Goal: Navigation & Orientation: Find specific page/section

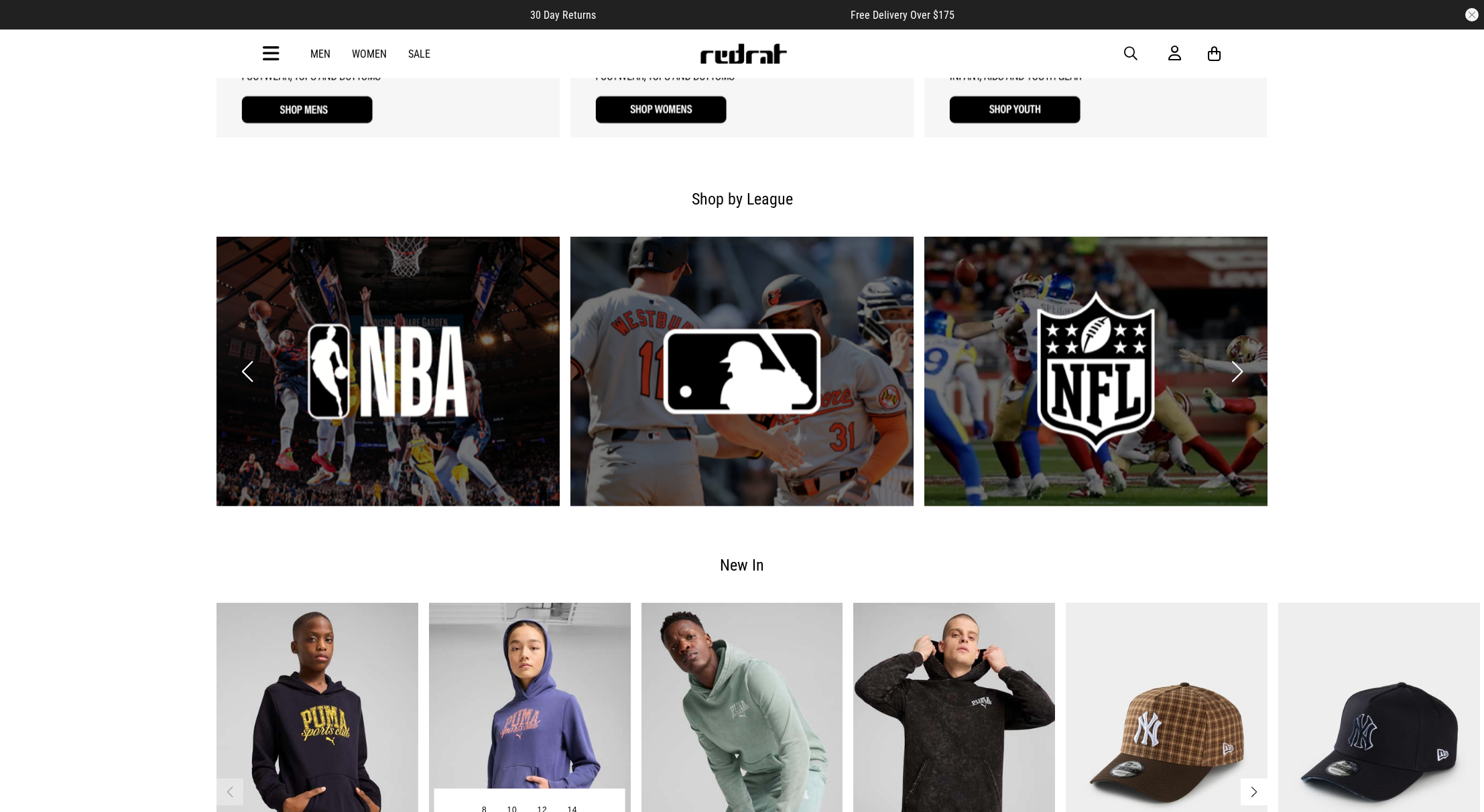
scroll to position [1575, 0]
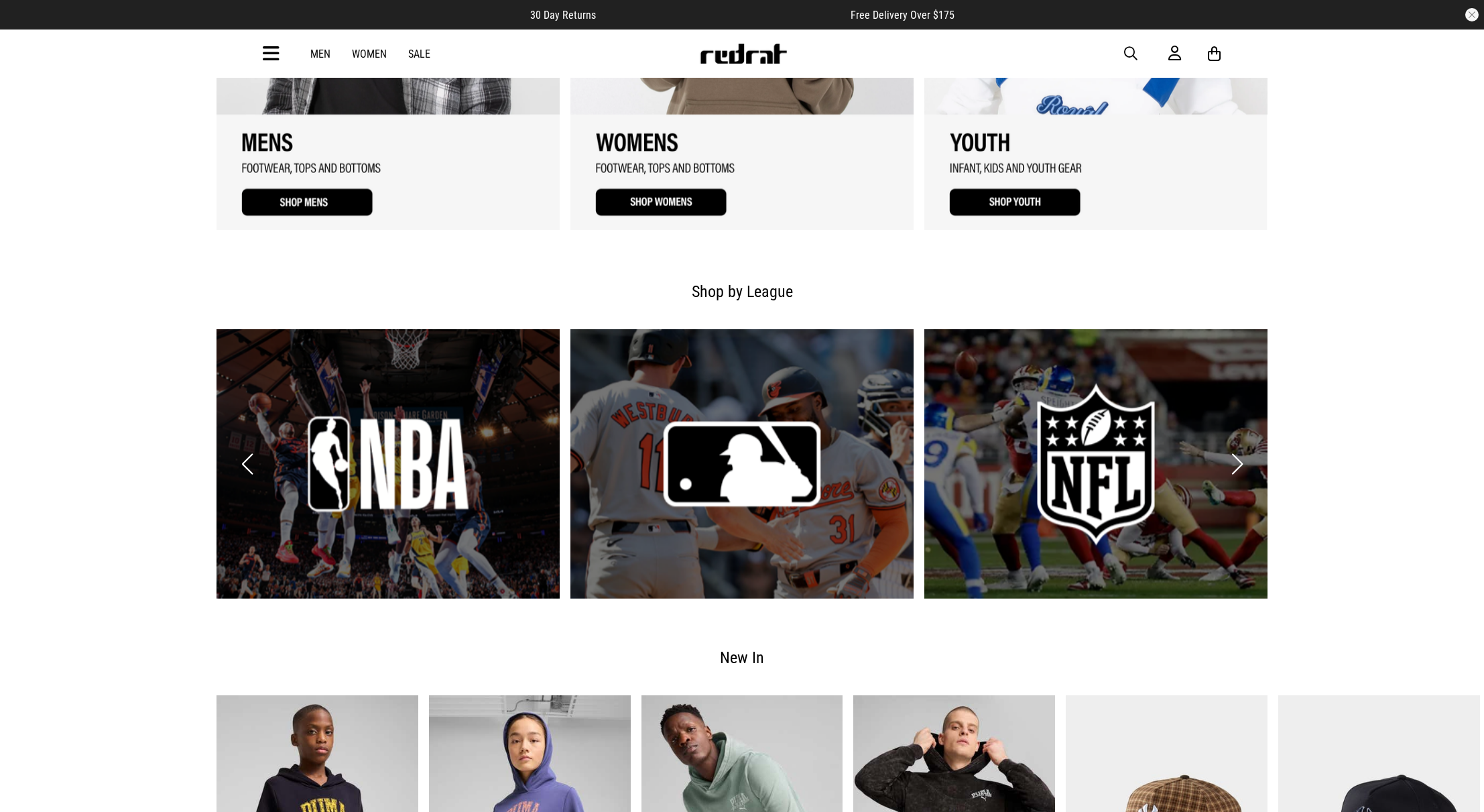
click at [384, 458] on link "1 / 6" at bounding box center [388, 463] width 343 height 269
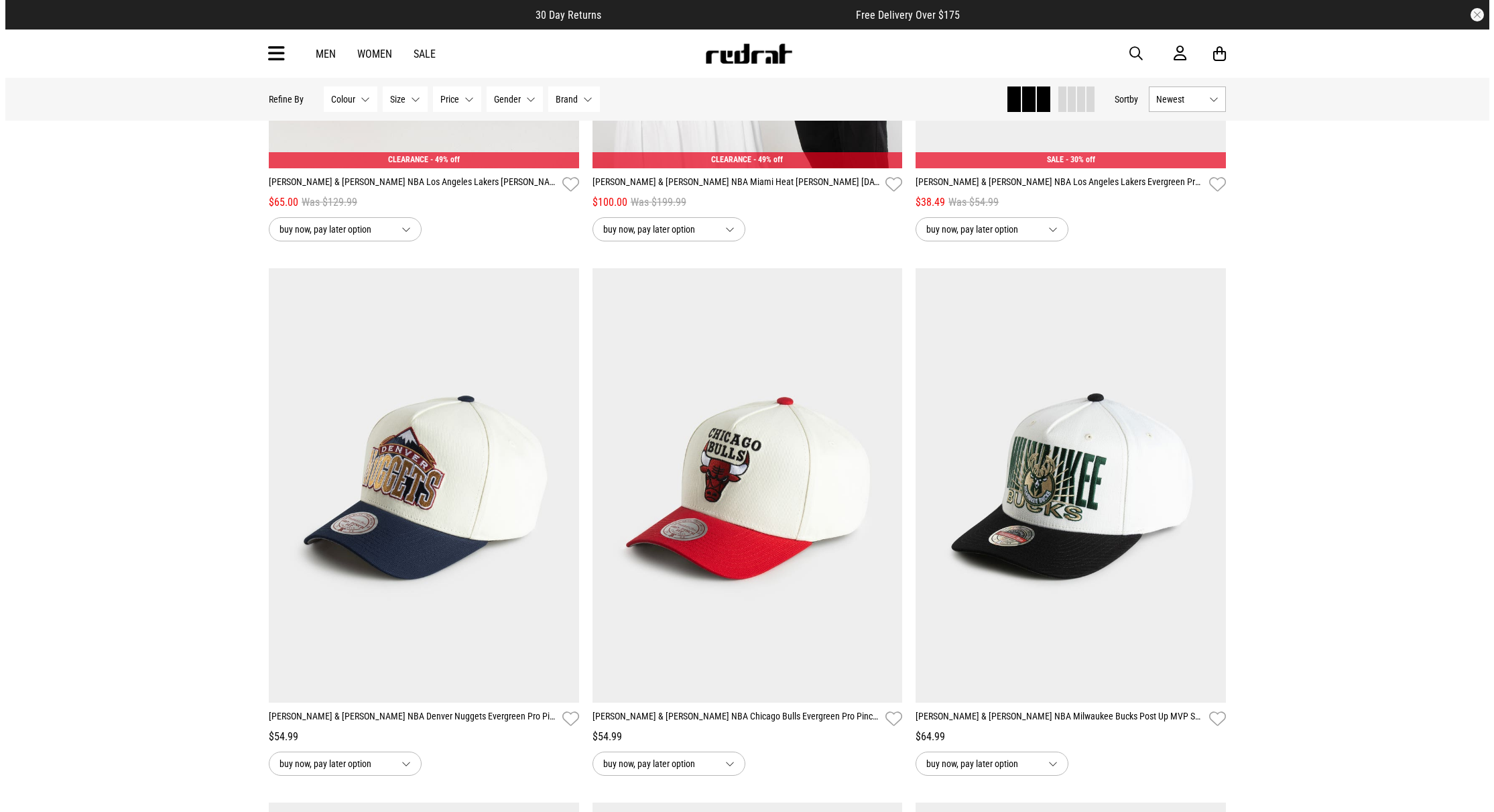
scroll to position [3183, 0]
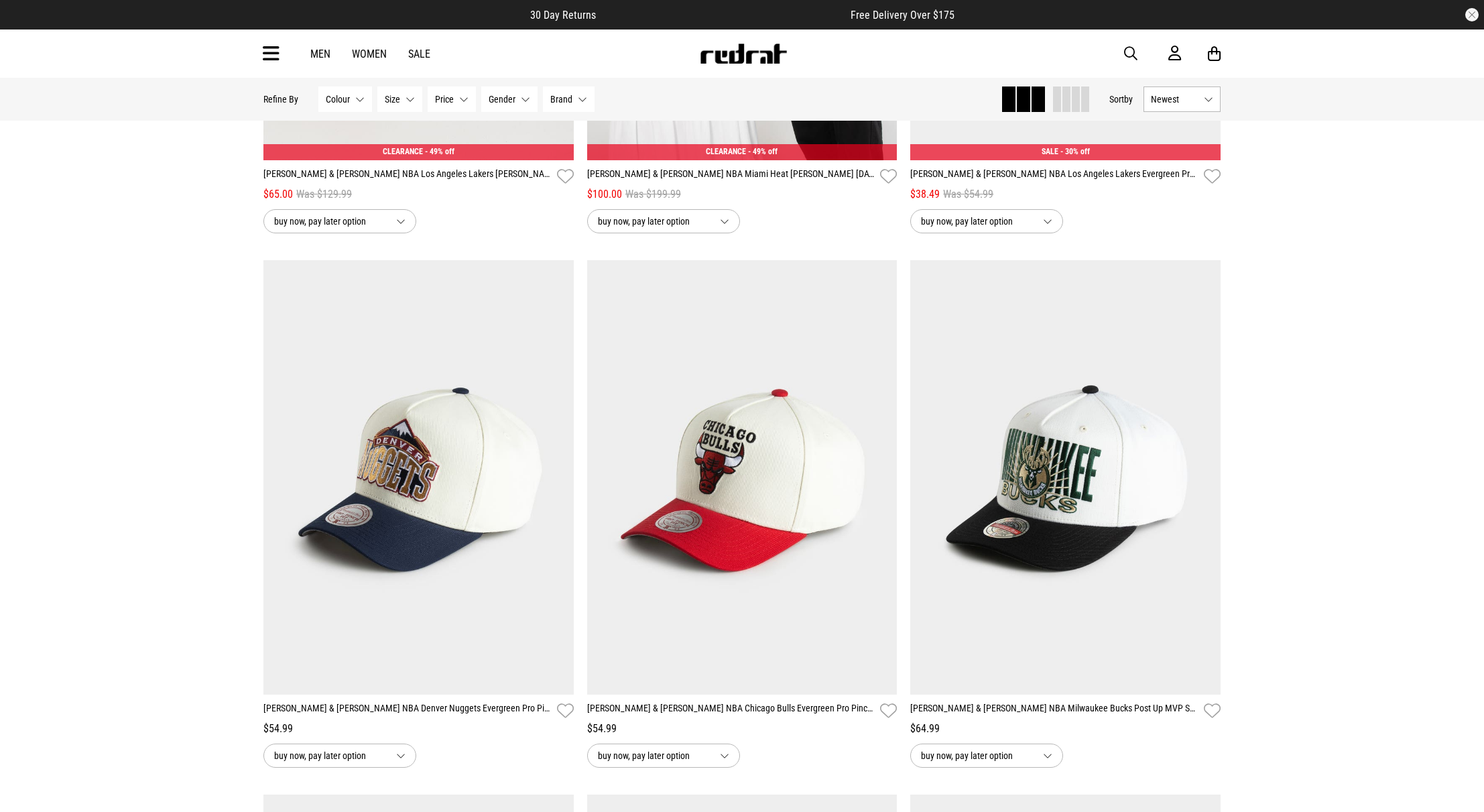
click at [270, 57] on icon at bounding box center [270, 53] width 17 height 22
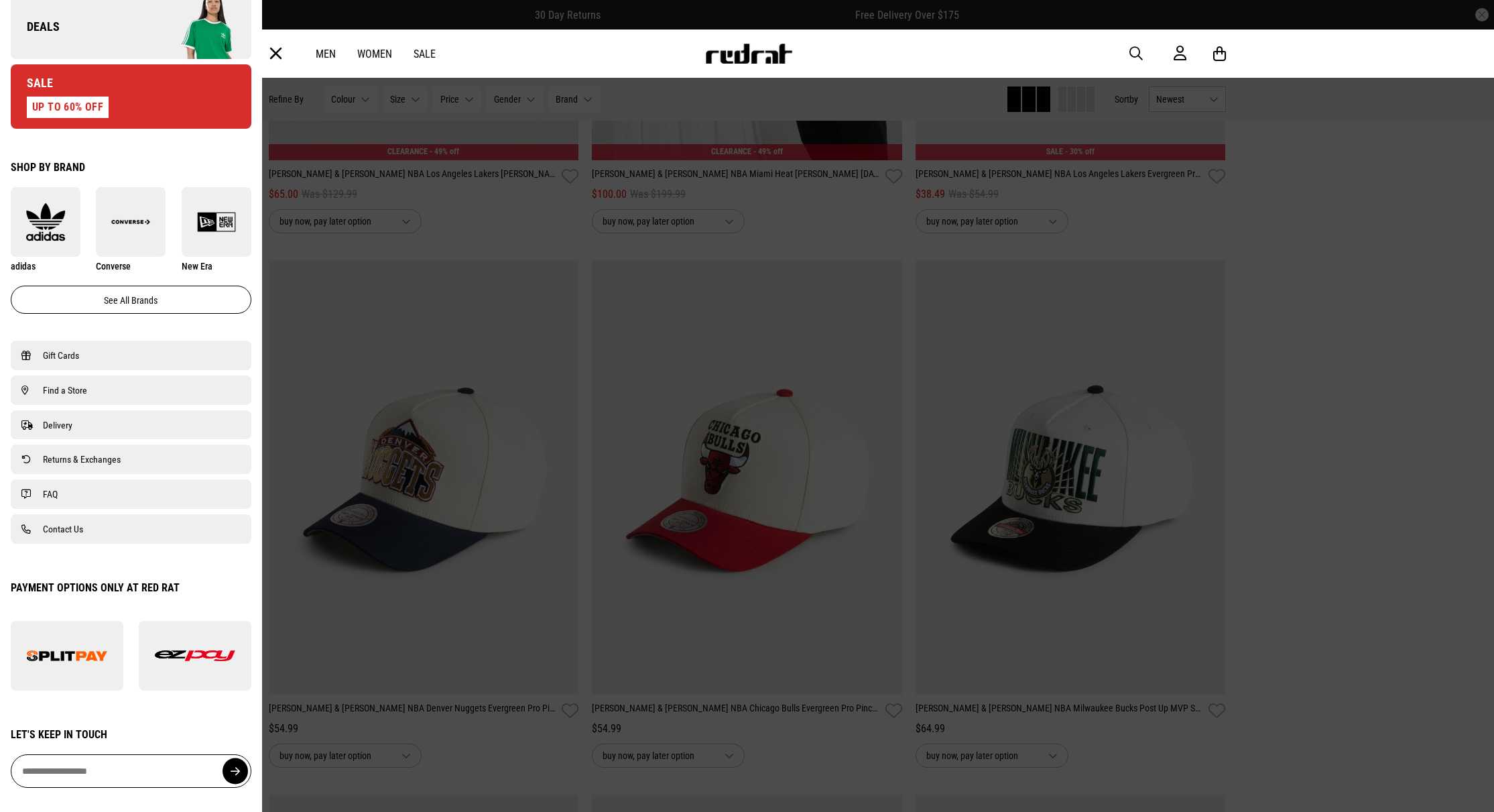
scroll to position [638, 0]
click at [67, 393] on span "Find a Store" at bounding box center [64, 390] width 44 height 17
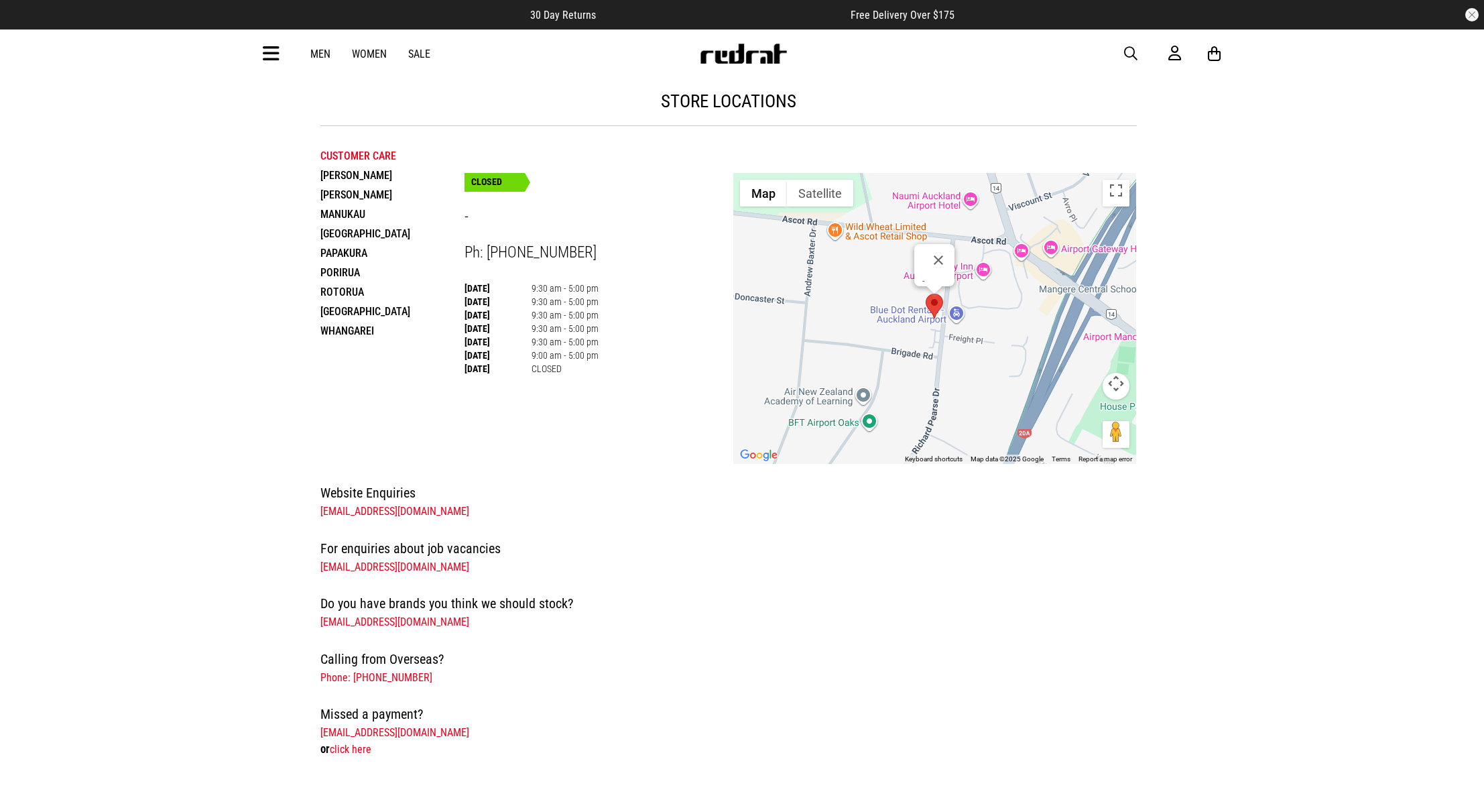
click at [345, 216] on li "Manukau" at bounding box center [392, 214] width 144 height 19
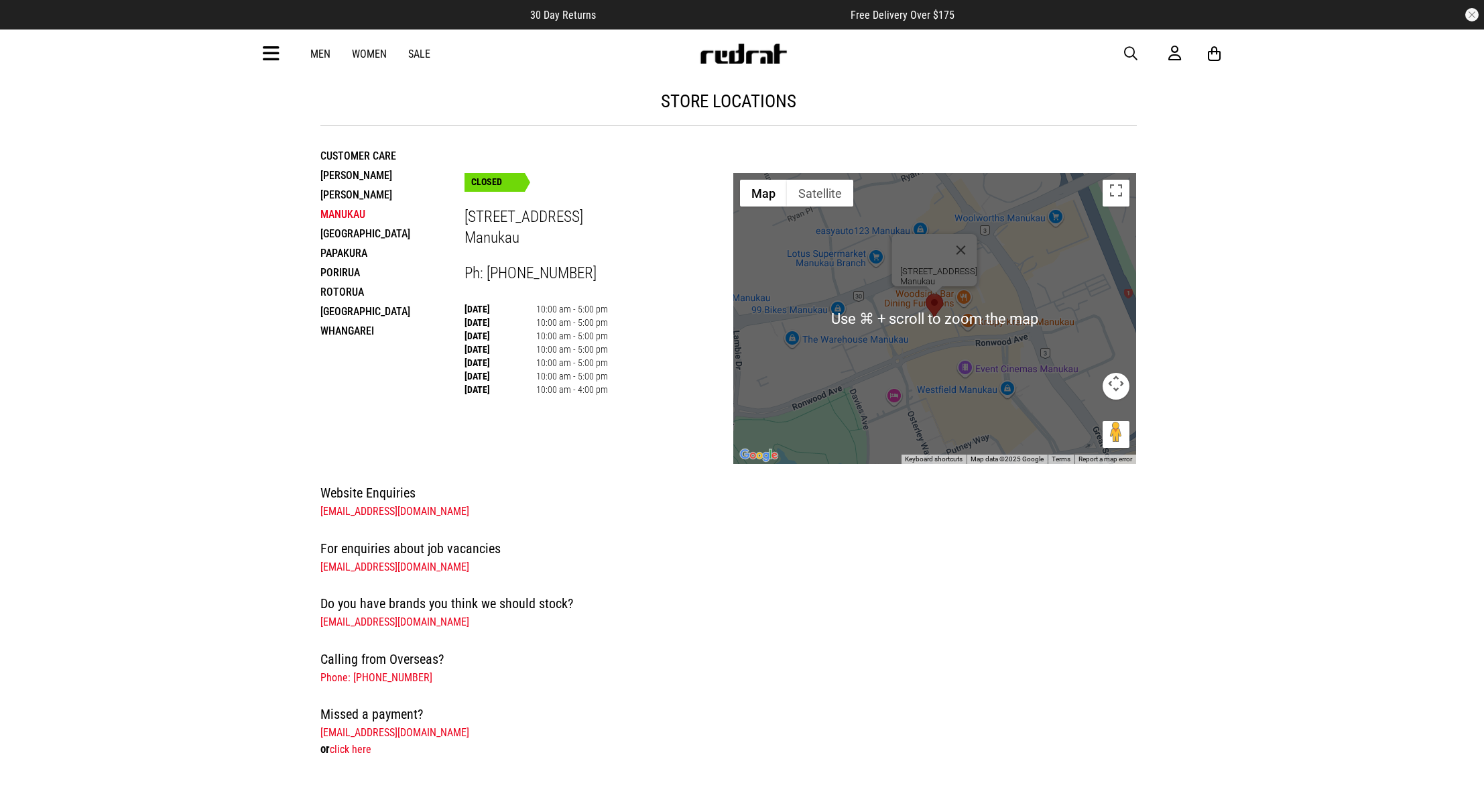
scroll to position [8, 0]
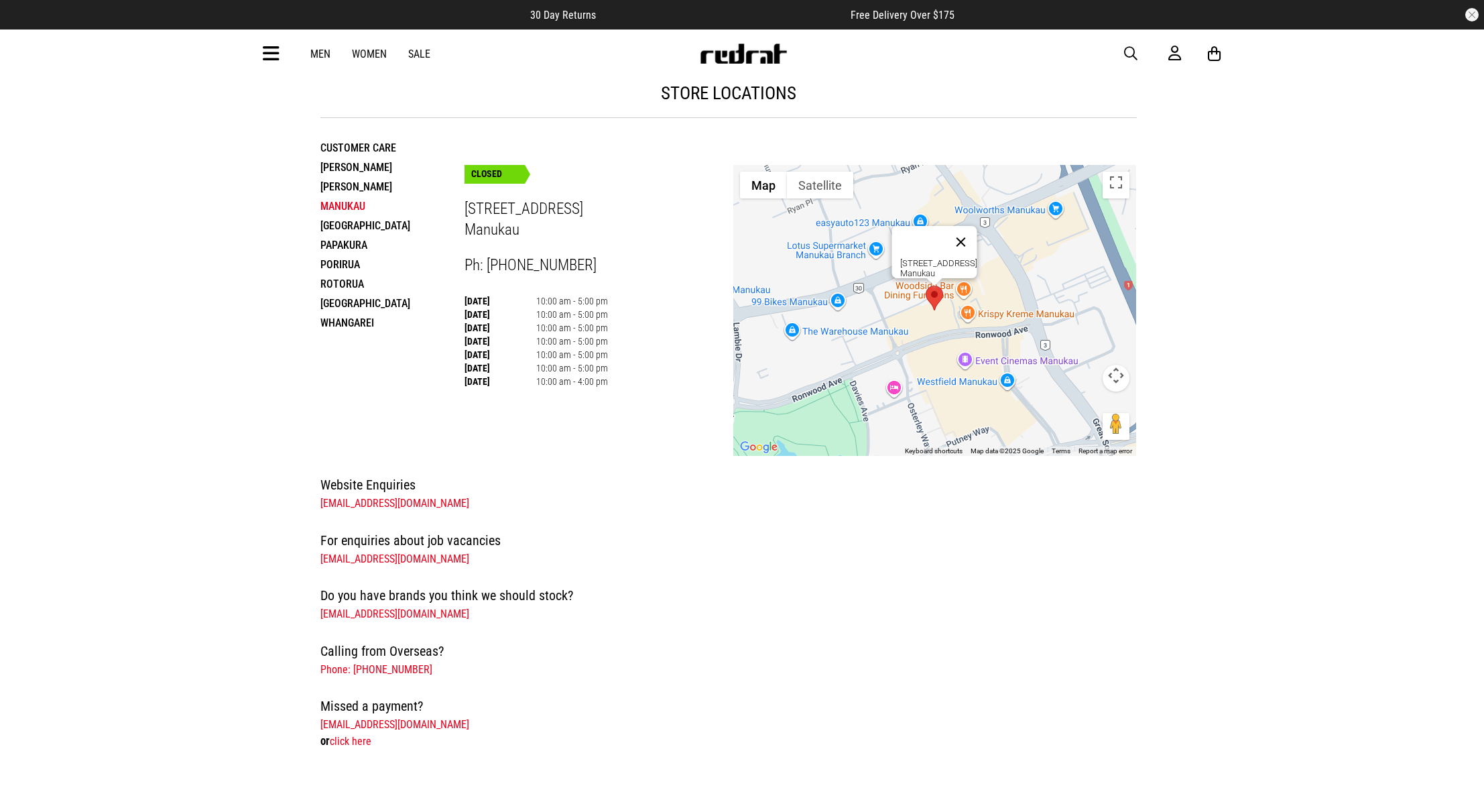
click at [970, 233] on button "Close" at bounding box center [961, 241] width 32 height 32
click at [936, 326] on div at bounding box center [935, 310] width 403 height 291
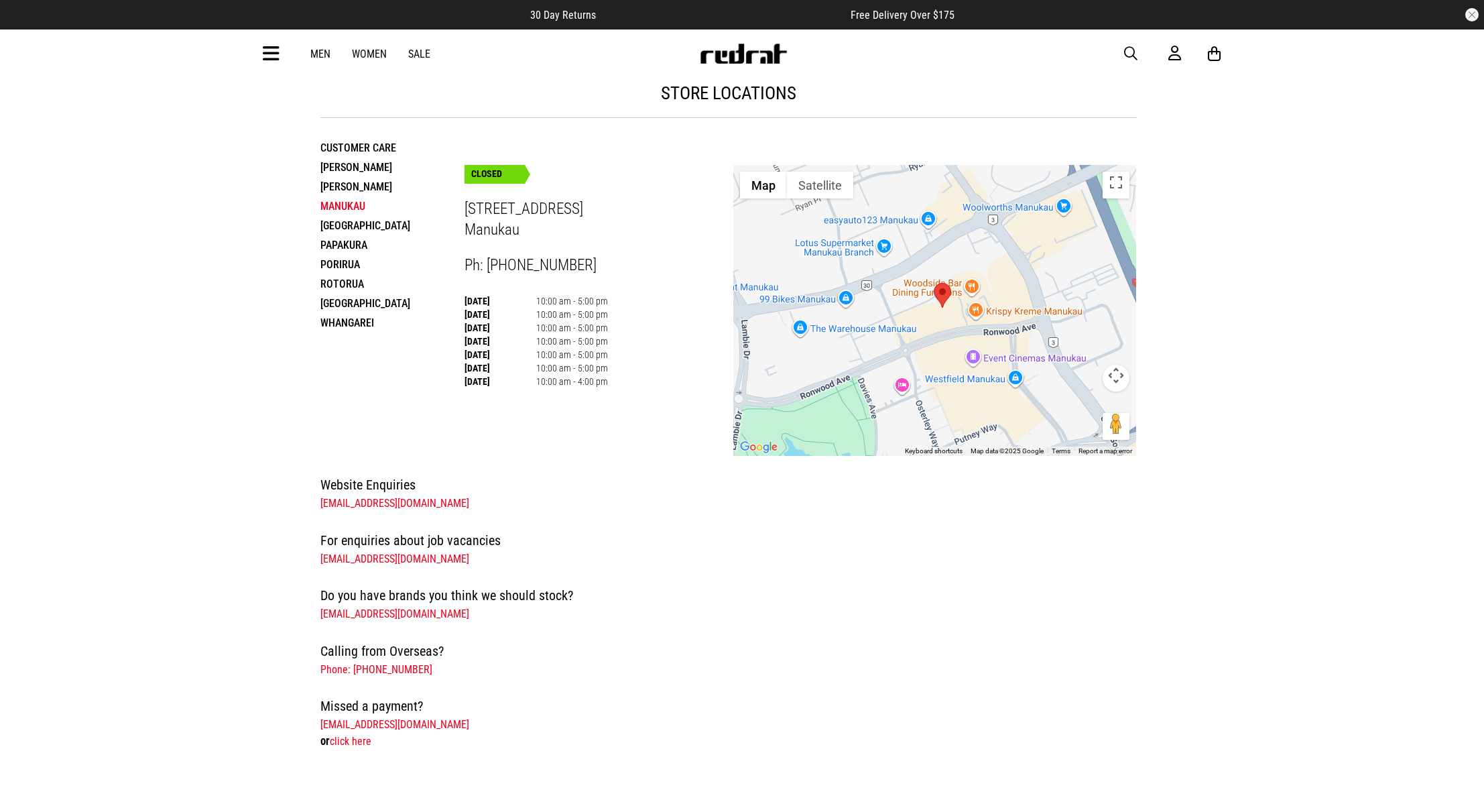
click at [415, 53] on link "Sale" at bounding box center [419, 53] width 22 height 13
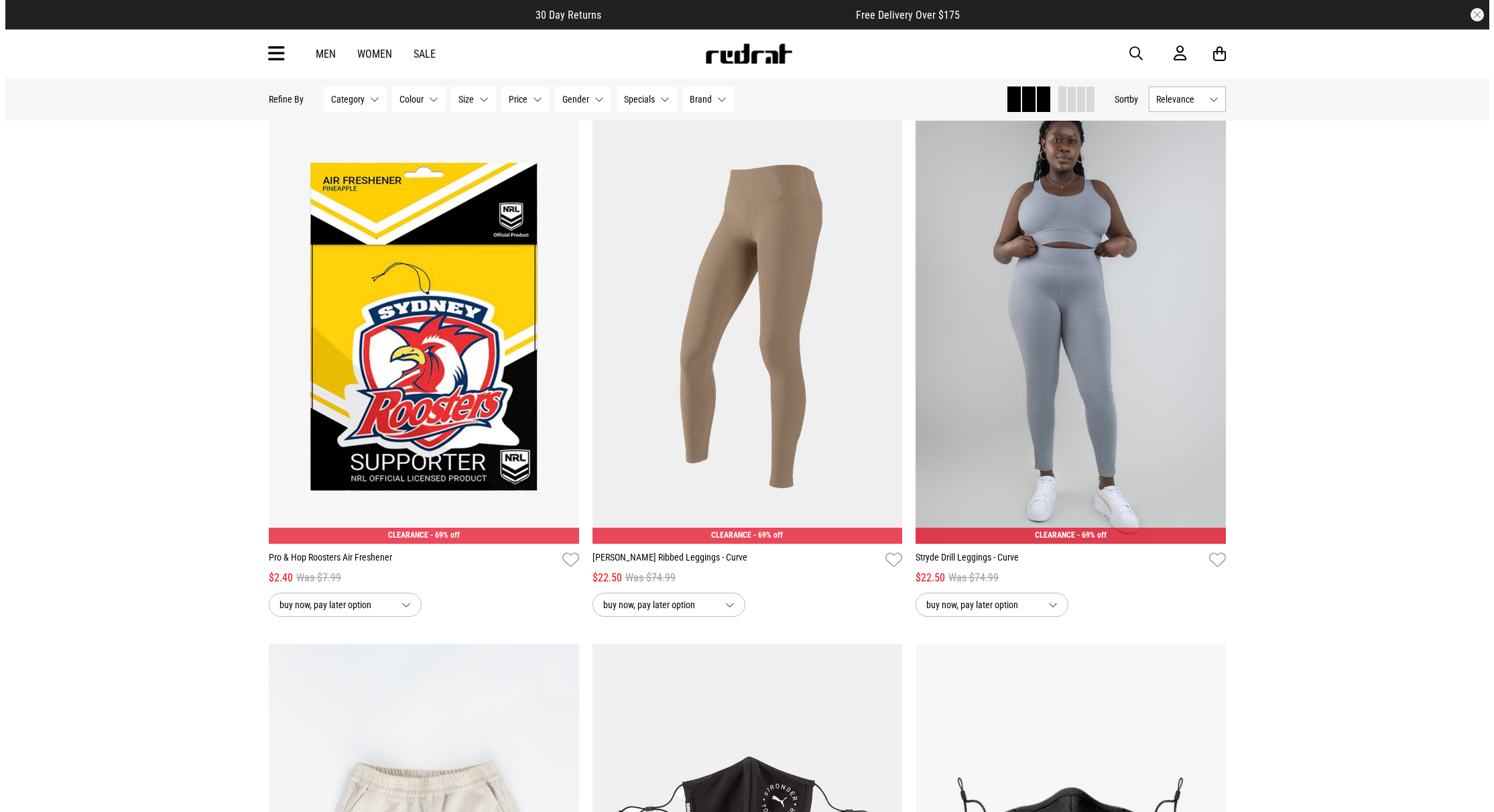
scroll to position [1258, 0]
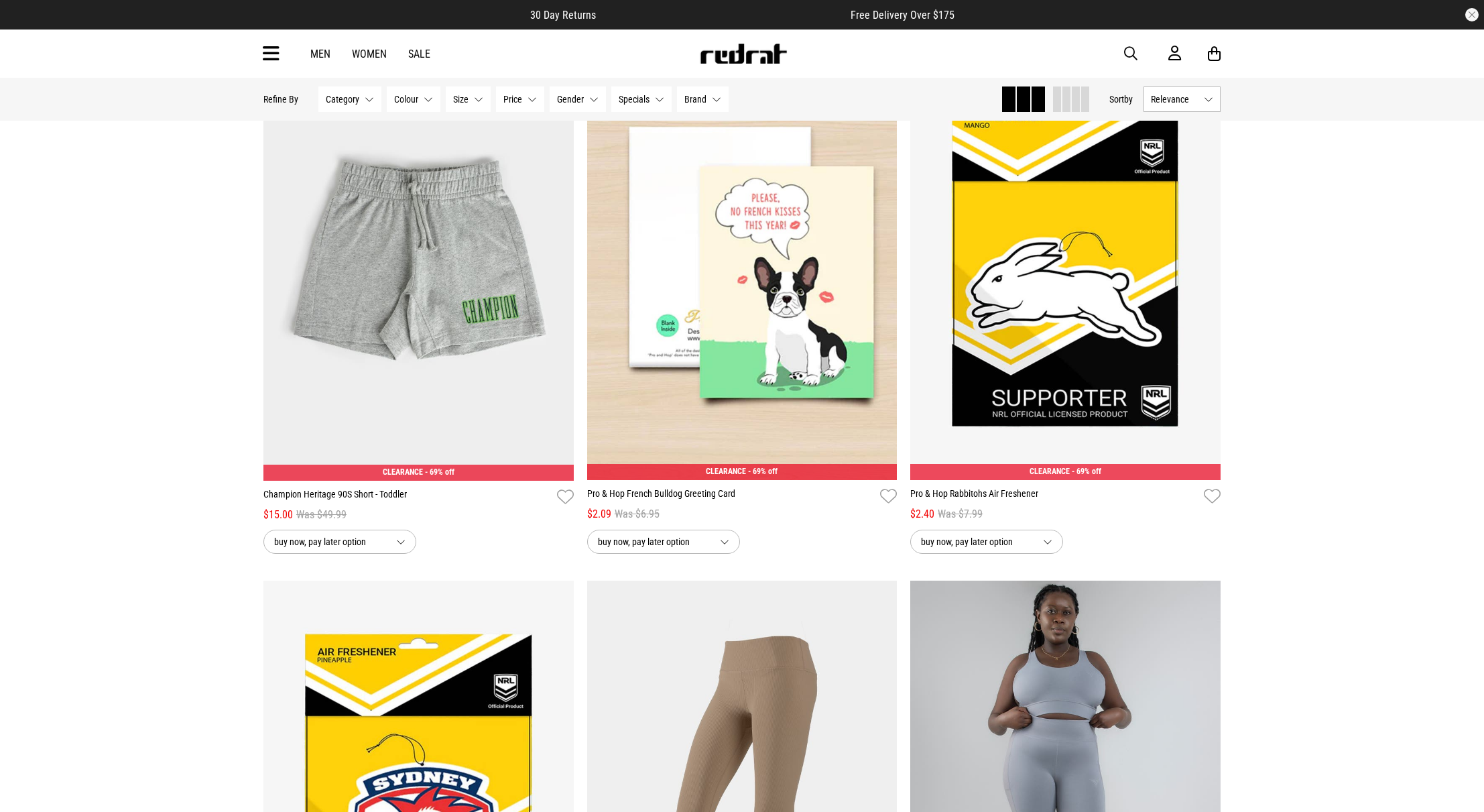
click at [271, 62] on icon at bounding box center [270, 53] width 17 height 22
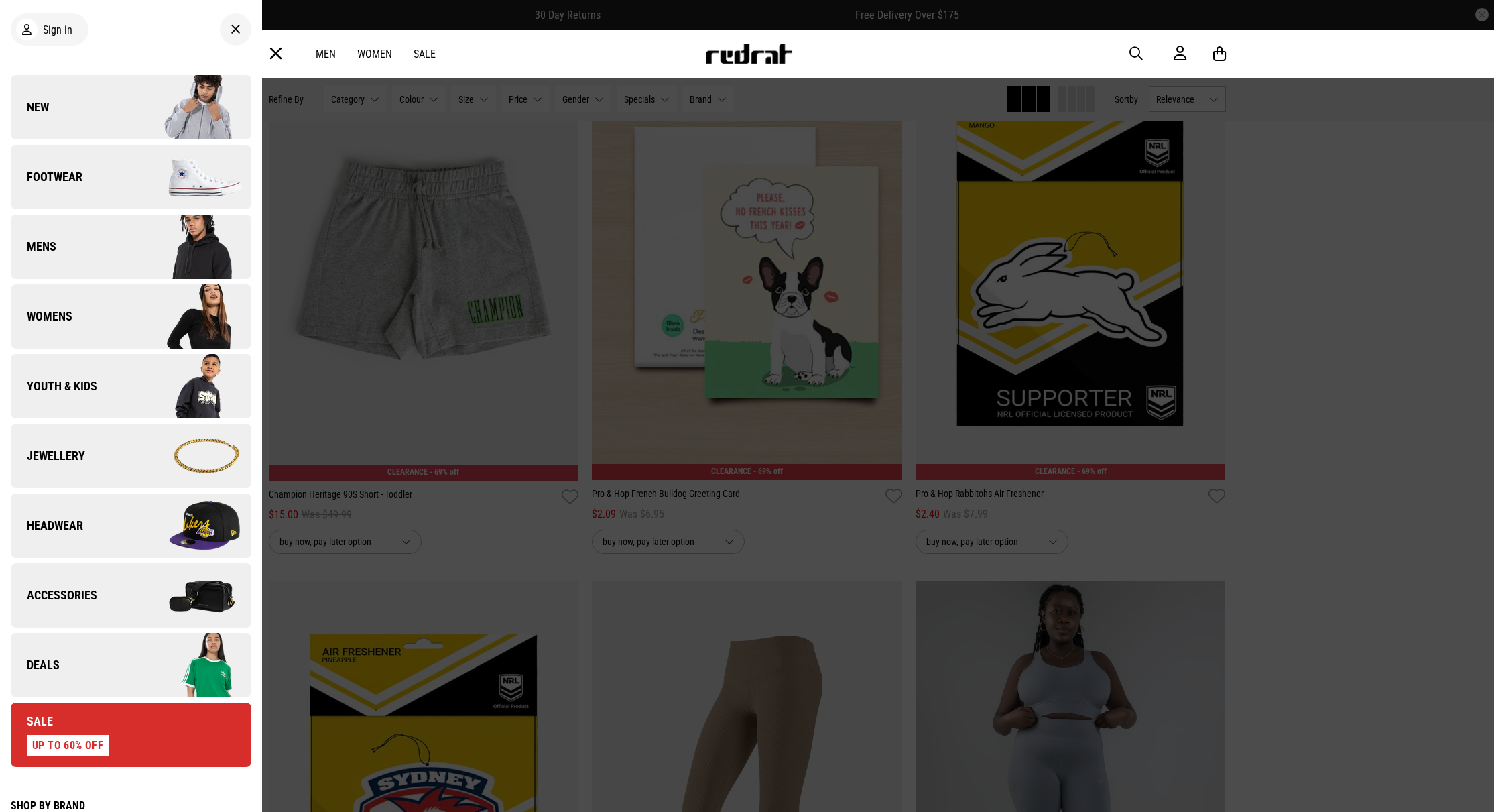
click at [81, 521] on span "Headwear" at bounding box center [47, 525] width 72 height 17
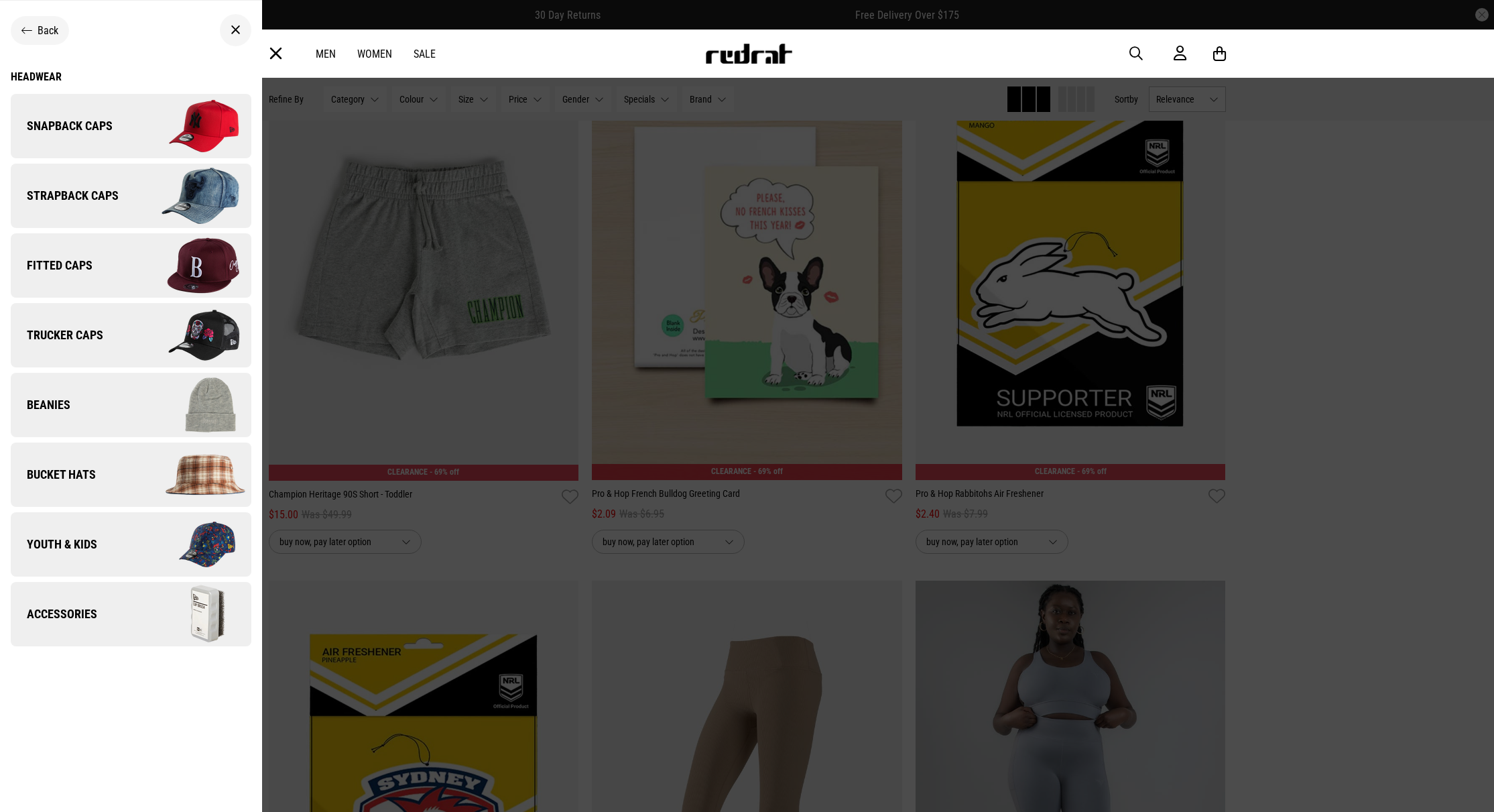
click at [68, 478] on span "Bucket Hats" at bounding box center [53, 475] width 86 height 17
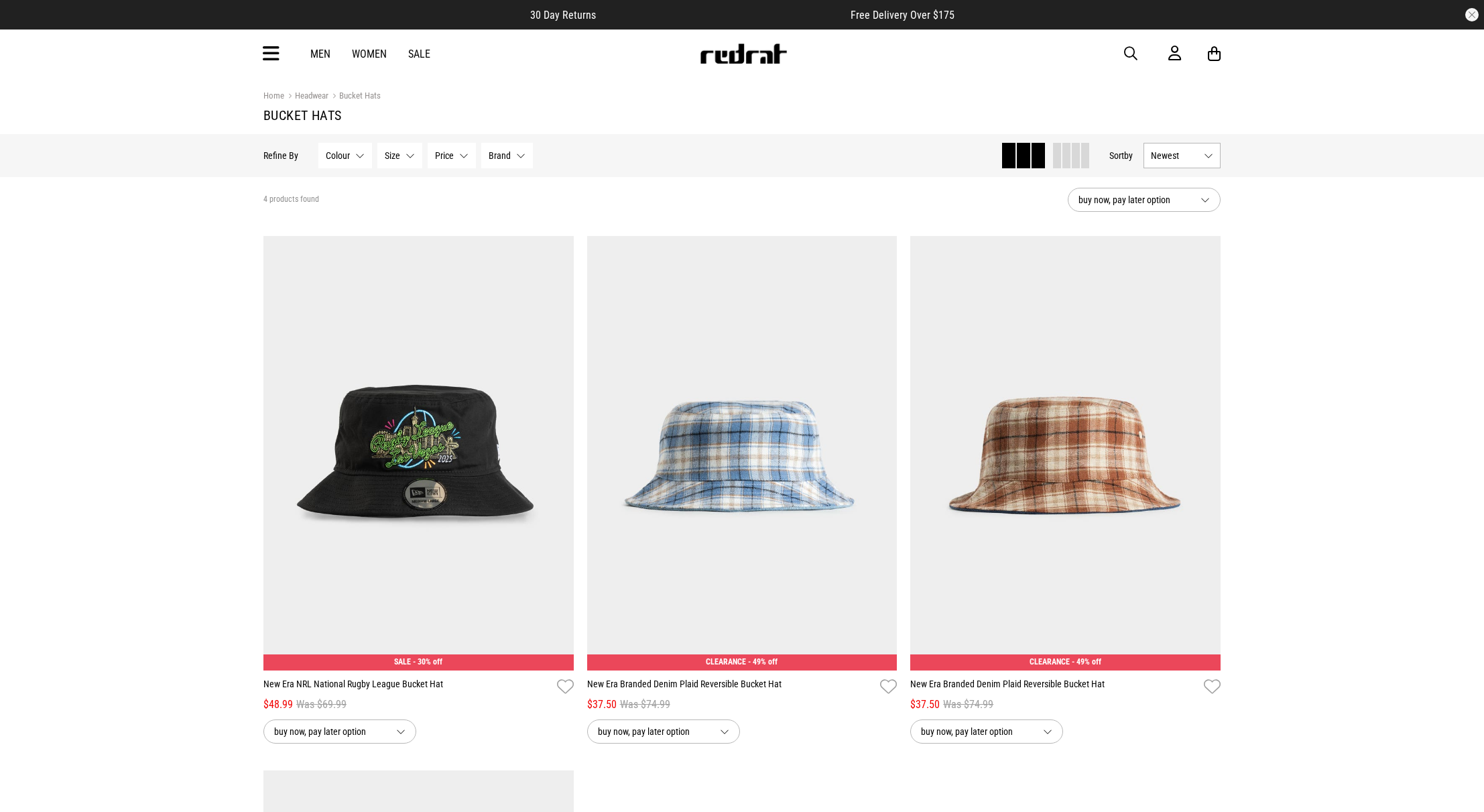
click at [318, 56] on link "Men" at bounding box center [320, 53] width 20 height 13
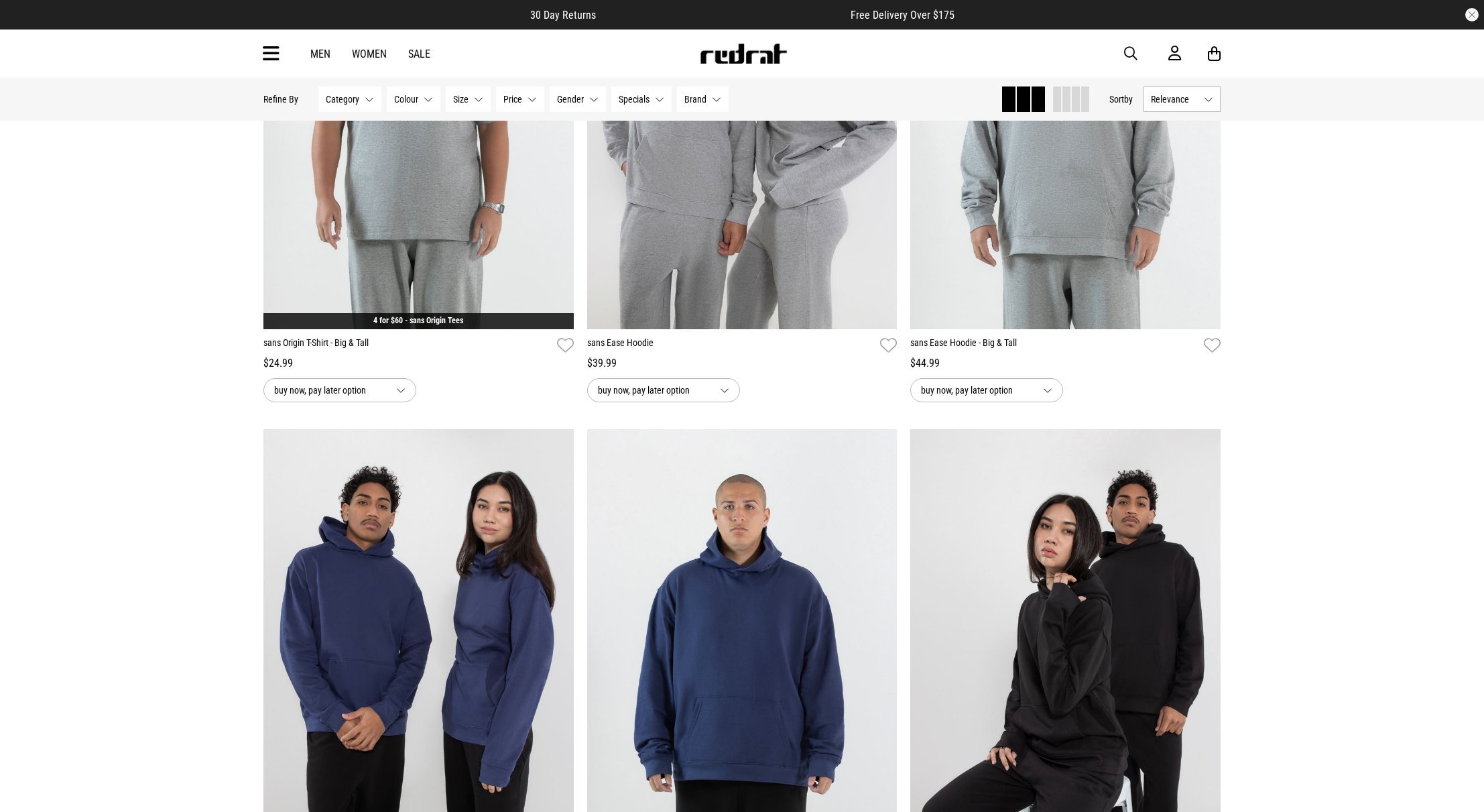
scroll to position [4035, 0]
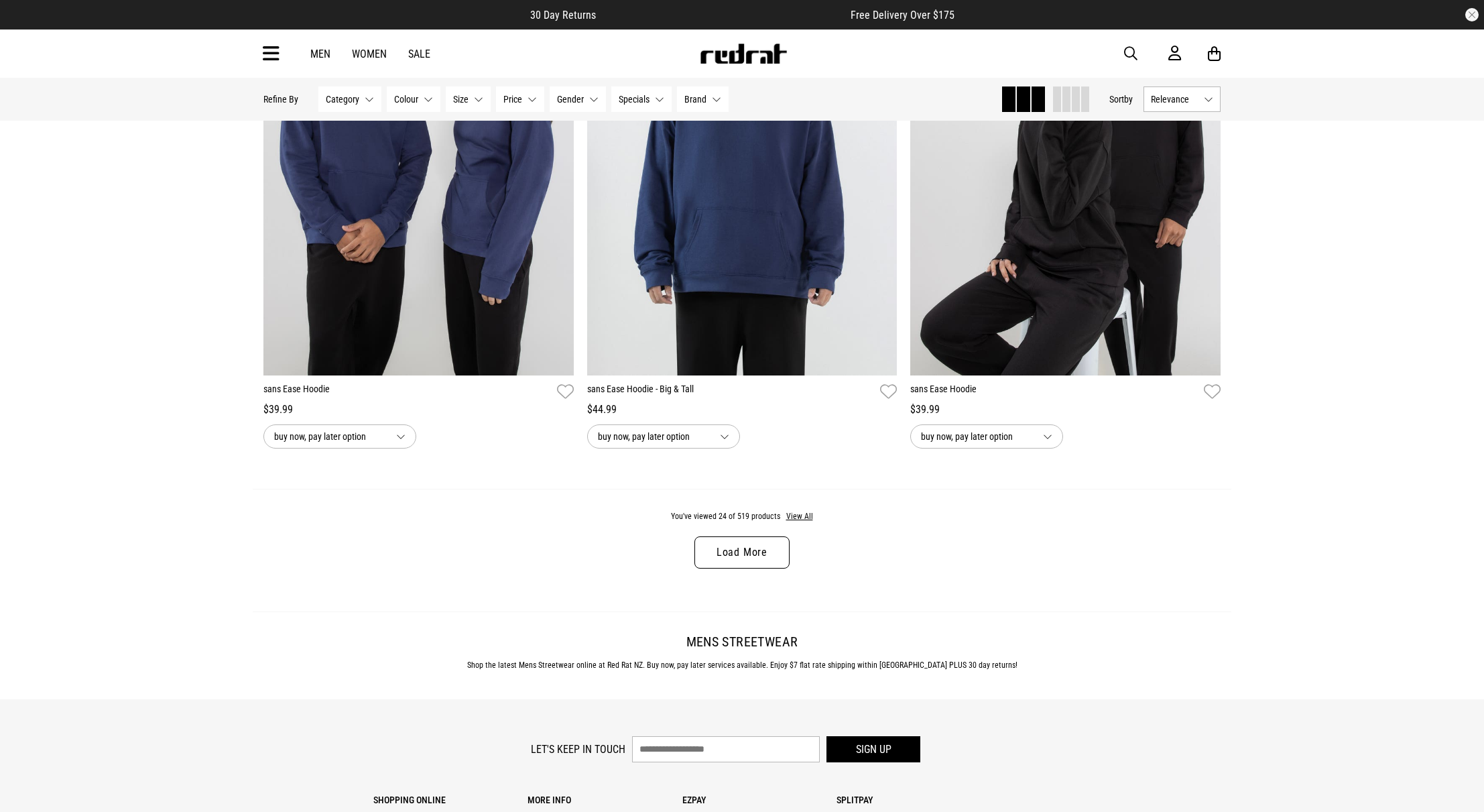
click at [740, 554] on link "Load More" at bounding box center [742, 551] width 95 height 32
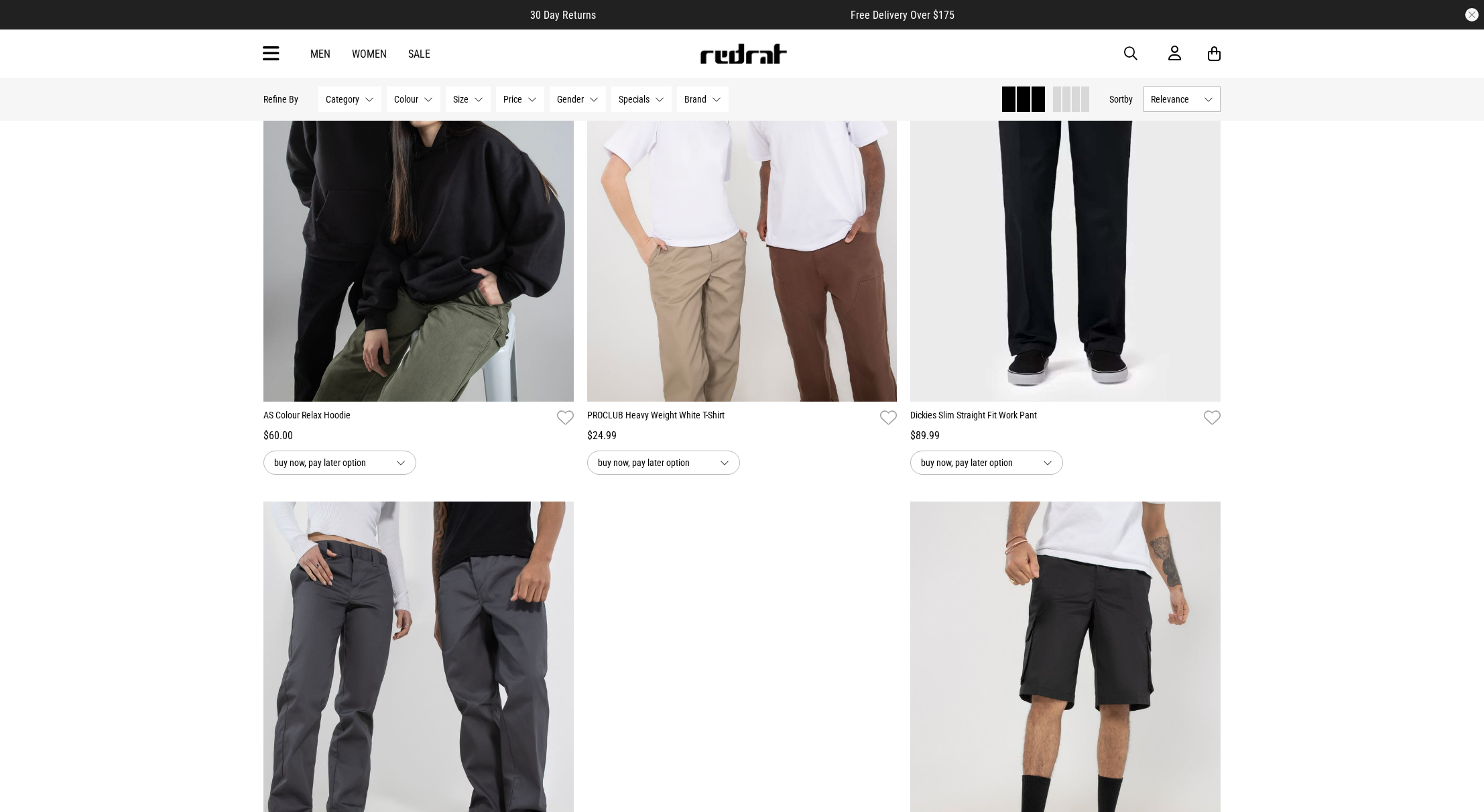
scroll to position [8217, 0]
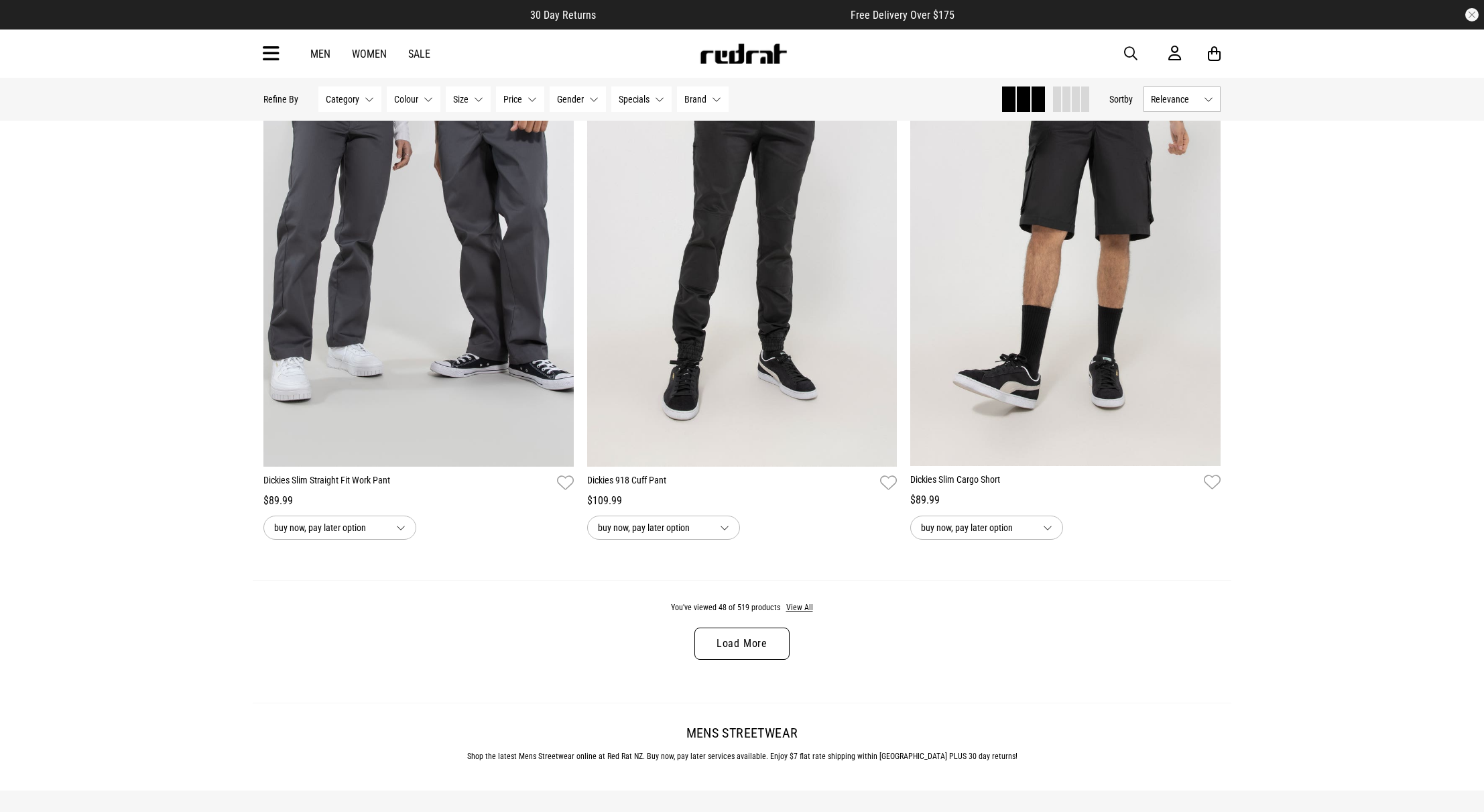
click at [313, 53] on link "Men" at bounding box center [320, 53] width 20 height 13
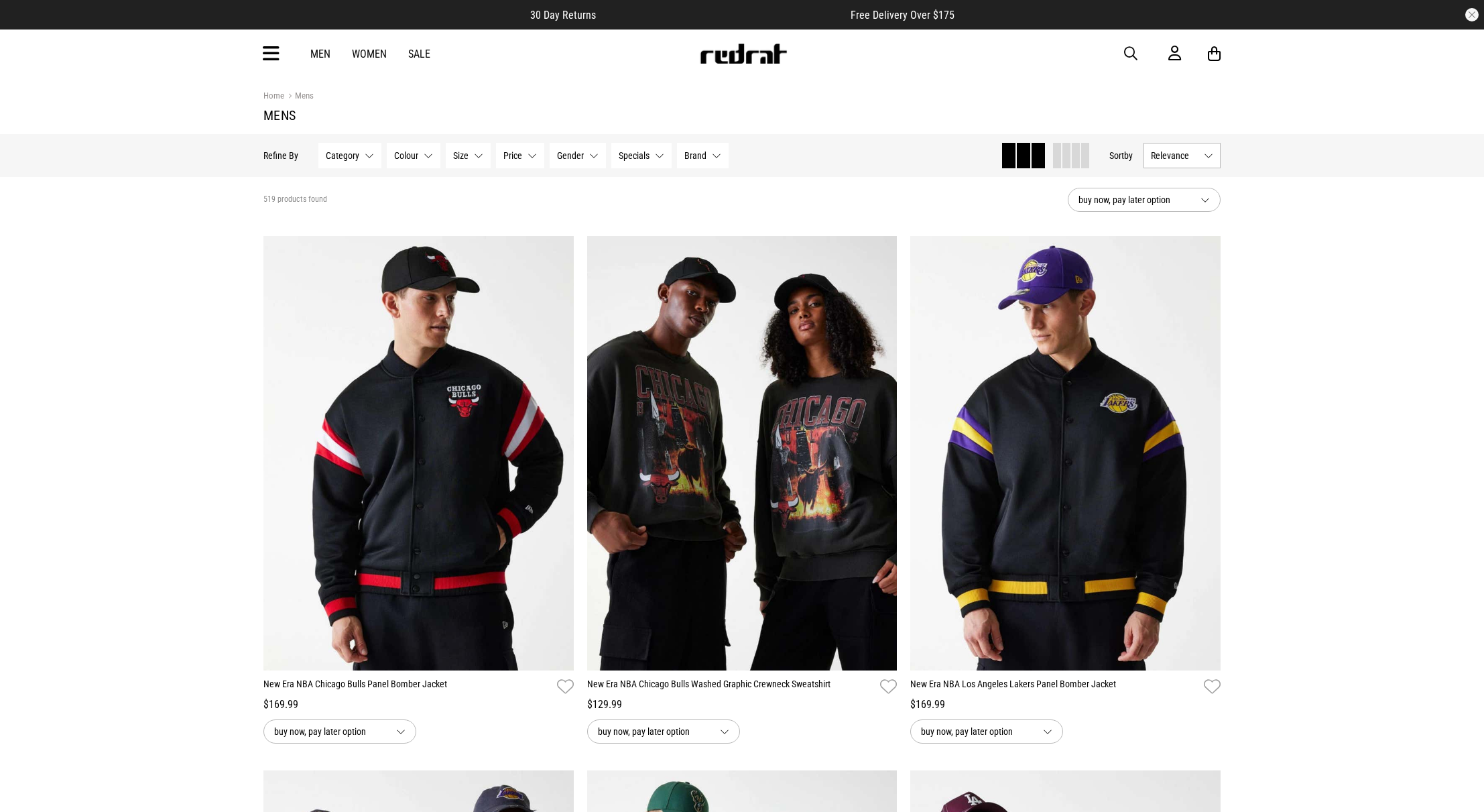
click at [273, 43] on icon at bounding box center [270, 53] width 17 height 22
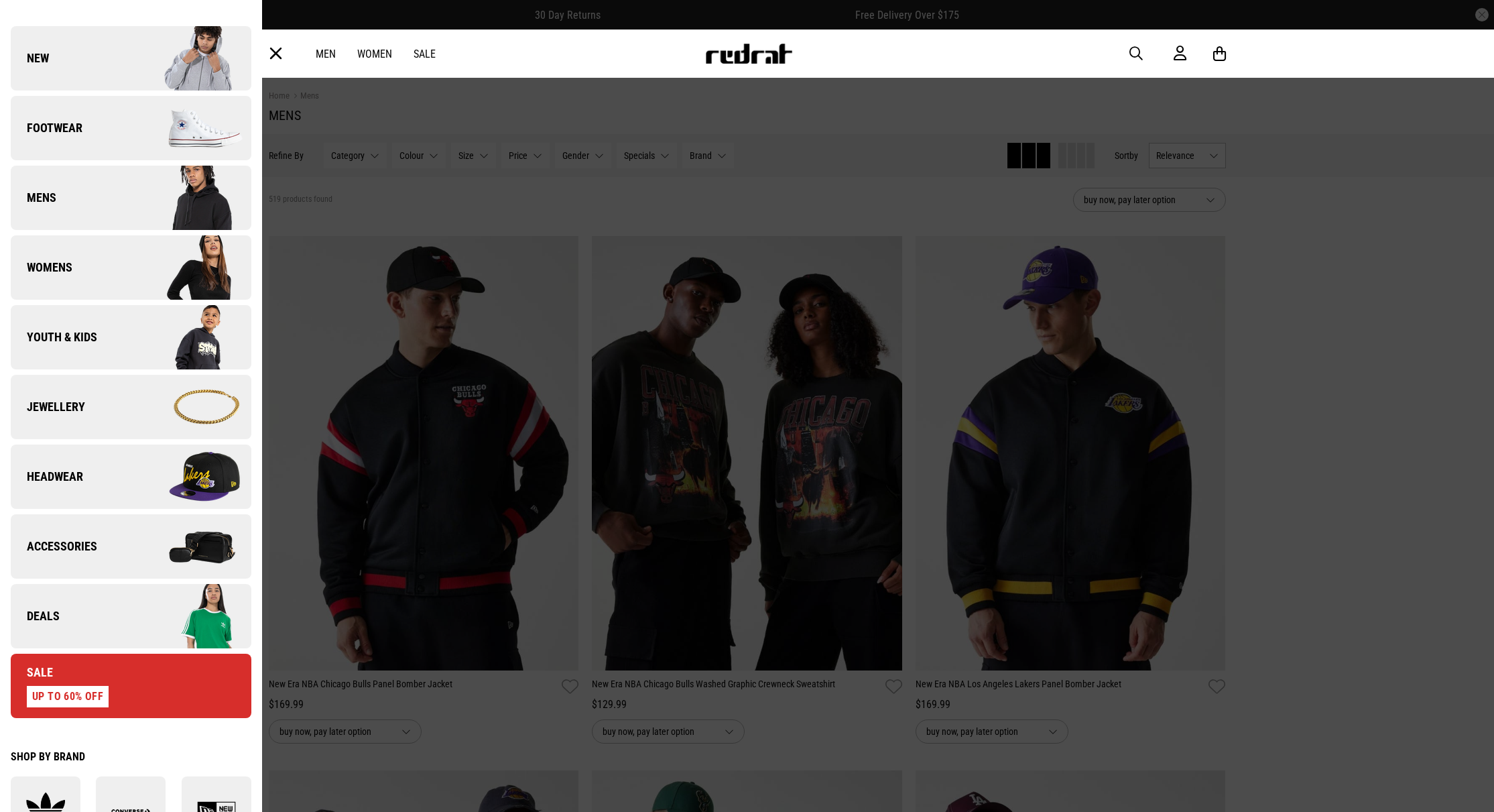
scroll to position [57, 0]
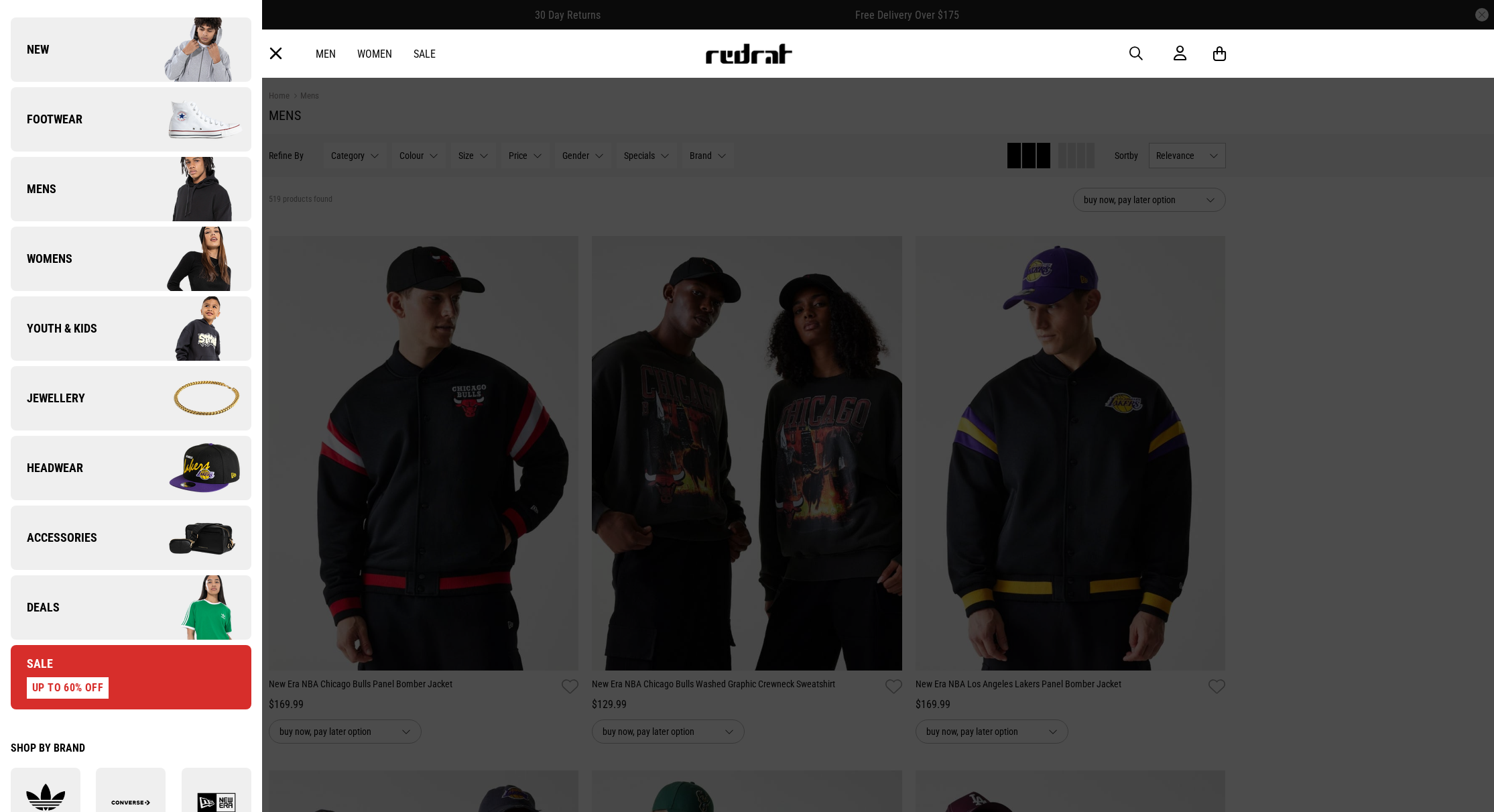
click at [71, 688] on div "UP TO 60% OFF" at bounding box center [68, 688] width 82 height 21
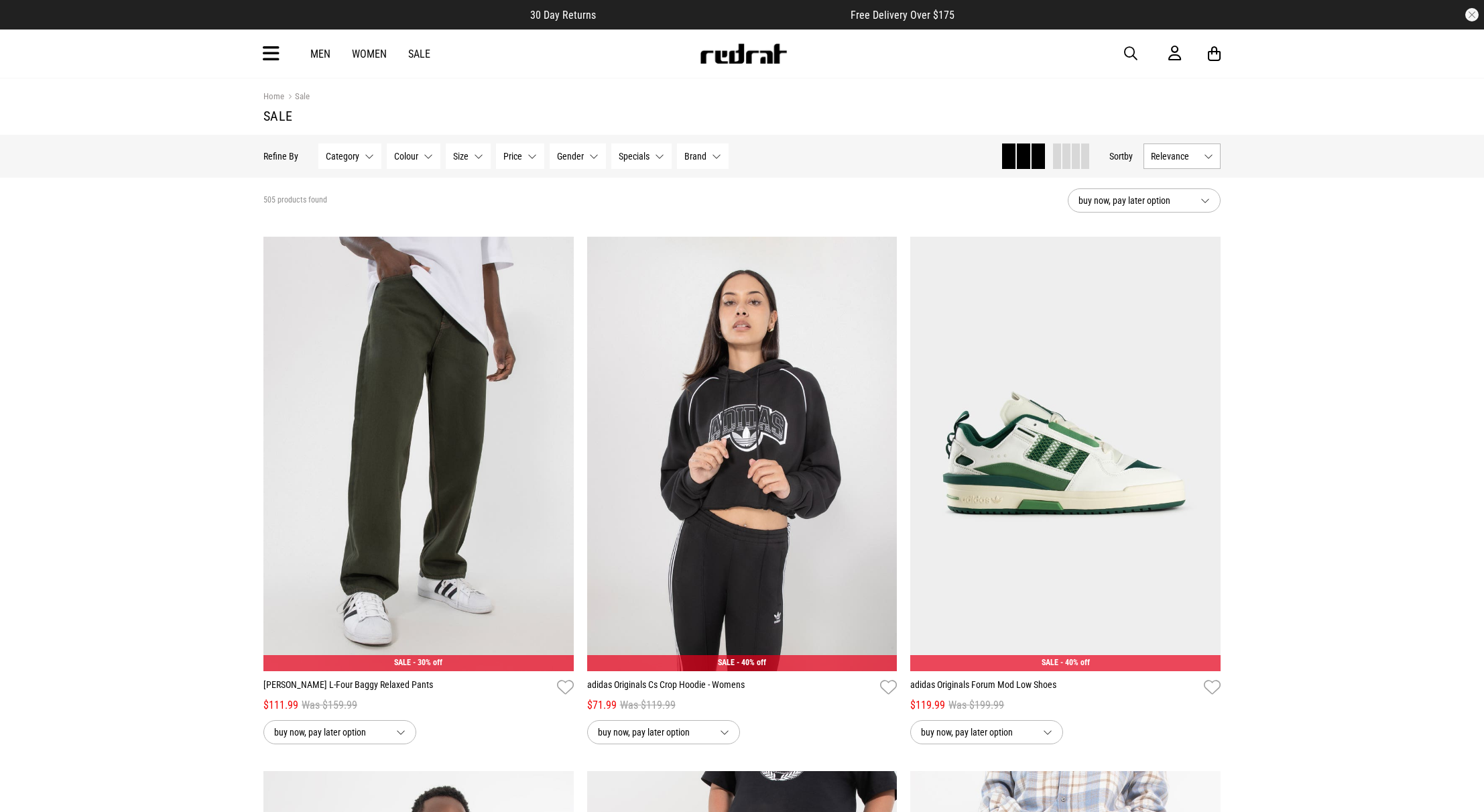
click at [417, 57] on link "Sale" at bounding box center [419, 53] width 22 height 13
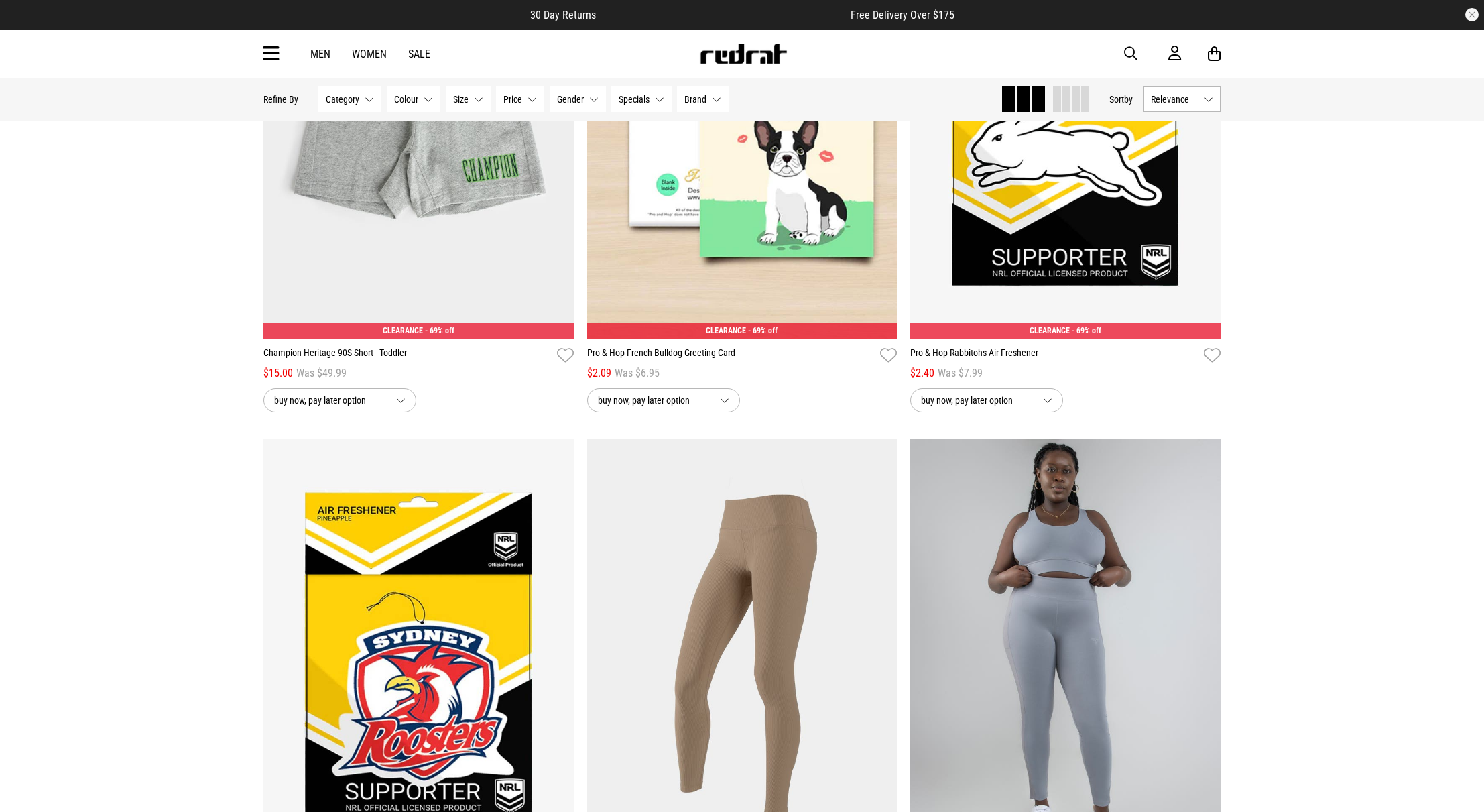
scroll to position [1617, 0]
